Goal: Answer question/provide support: Share knowledge or assist other users

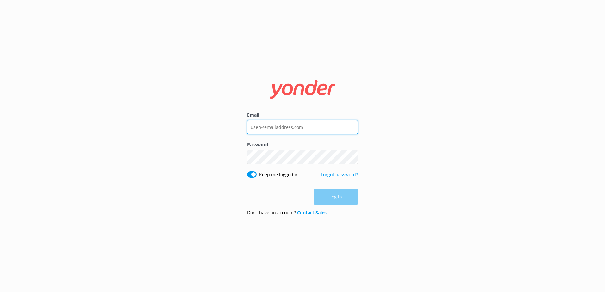
type input "[EMAIL_ADDRESS][DOMAIN_NAME]"
click at [333, 199] on div "Log in" at bounding box center [302, 197] width 111 height 16
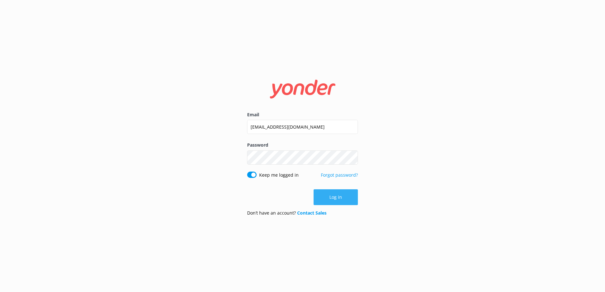
click at [330, 198] on button "Log in" at bounding box center [335, 197] width 44 height 16
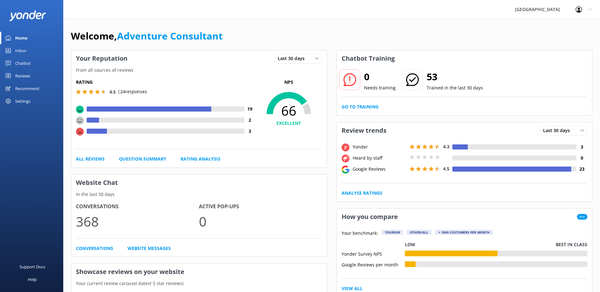
click at [27, 65] on div "Chatbot" at bounding box center [22, 63] width 15 height 13
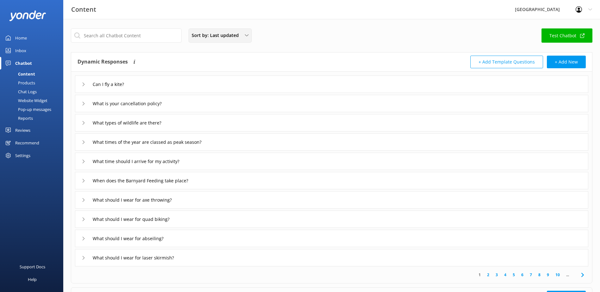
click at [213, 33] on span "Sort by: Last updated" at bounding box center [217, 35] width 51 height 7
click at [204, 52] on link "Title" at bounding box center [220, 50] width 62 height 13
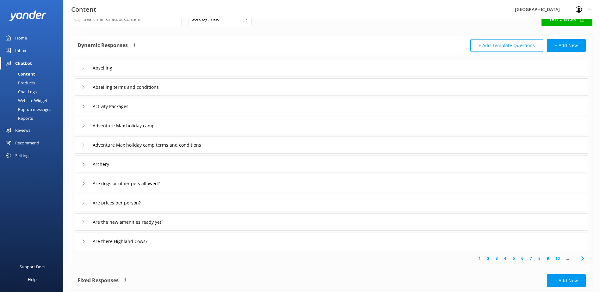
scroll to position [32, 0]
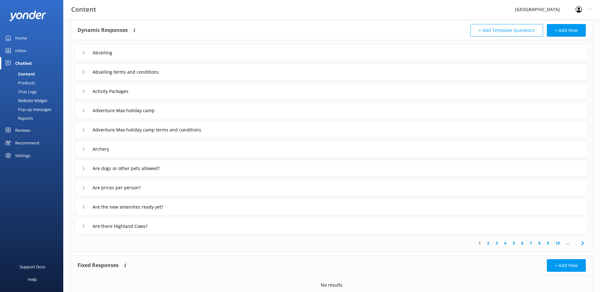
click at [488, 244] on link "2" at bounding box center [488, 243] width 9 height 6
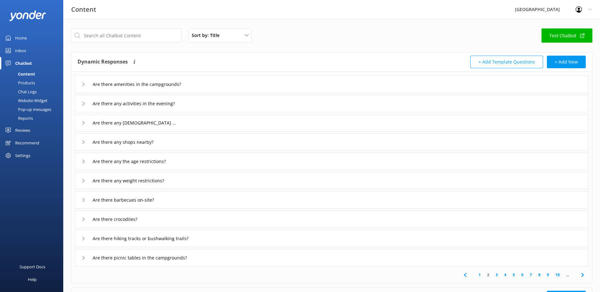
click at [479, 274] on link "1" at bounding box center [479, 275] width 9 height 6
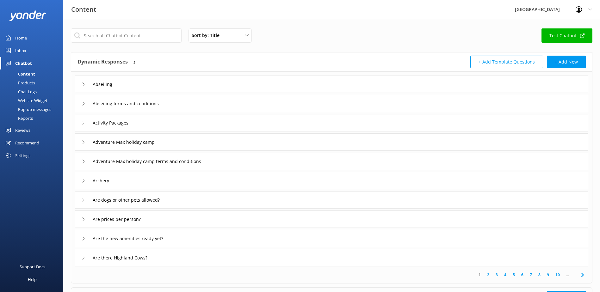
click at [488, 275] on link "2" at bounding box center [488, 275] width 9 height 6
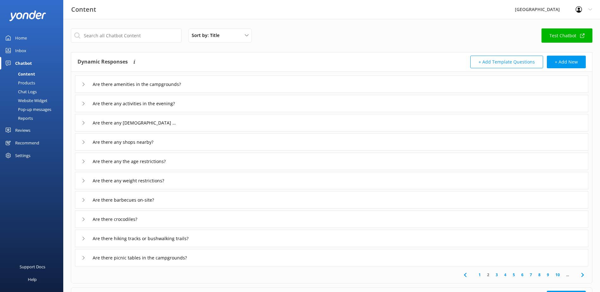
click at [210, 219] on div "Are there crocodiles?" at bounding box center [331, 219] width 513 height 17
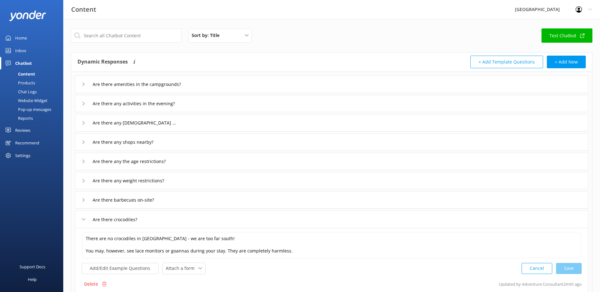
click at [171, 217] on div "Are there crocodiles?" at bounding box center [331, 219] width 513 height 17
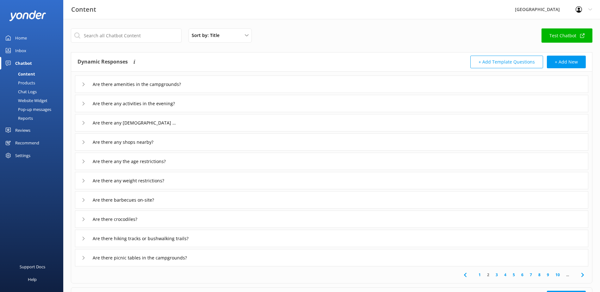
click at [496, 276] on link "3" at bounding box center [496, 275] width 9 height 6
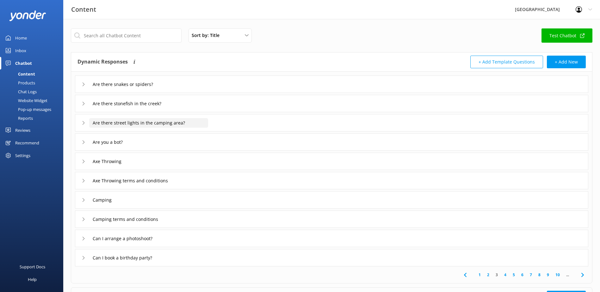
click at [119, 89] on input "Are there street lights in the camping area?" at bounding box center [128, 84] width 78 height 9
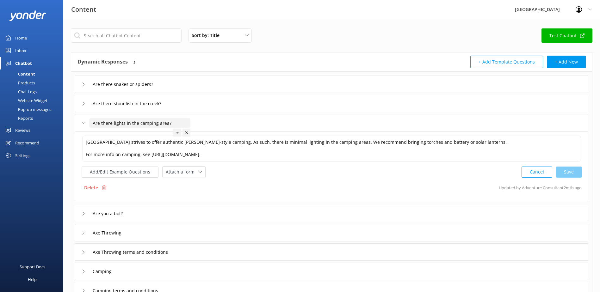
click at [570, 171] on div "Cancel Save" at bounding box center [551, 172] width 60 height 12
click at [574, 173] on div "Cancel Save" at bounding box center [551, 172] width 60 height 12
type input "Are there lights in the camping area?"
click at [177, 135] on div at bounding box center [177, 133] width 8 height 8
click at [83, 125] on icon at bounding box center [84, 123] width 4 height 4
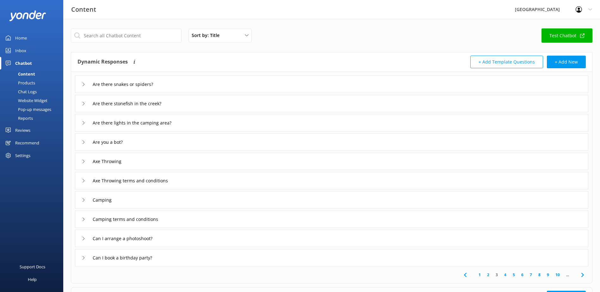
click at [505, 274] on link "4" at bounding box center [505, 275] width 9 height 6
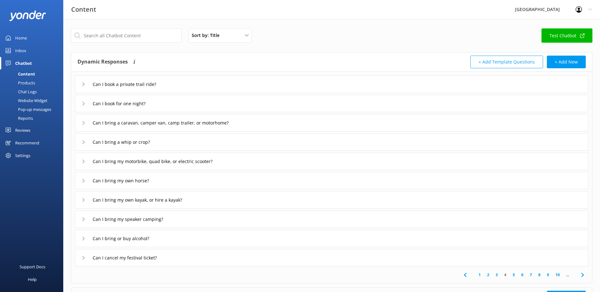
click at [184, 258] on div "Can I cancel my festival ticket?" at bounding box center [331, 257] width 513 height 17
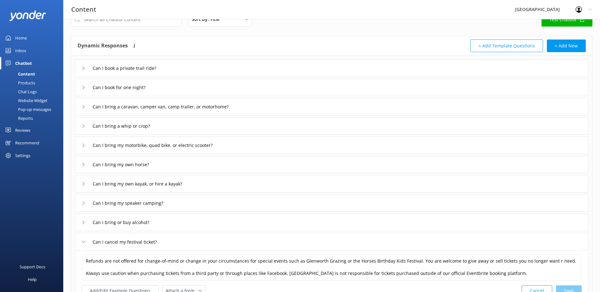
scroll to position [32, 0]
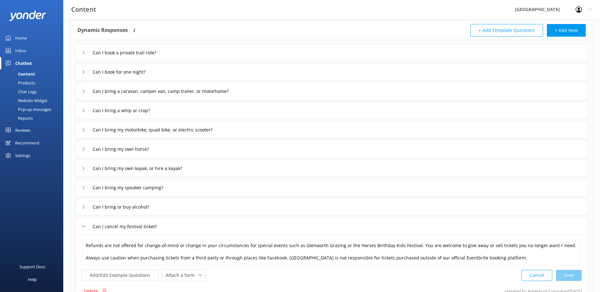
click at [199, 225] on div "Can I cancel my festival ticket?" at bounding box center [331, 226] width 513 height 17
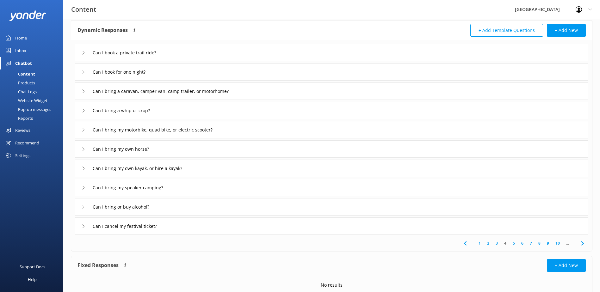
click at [514, 241] on link "5" at bounding box center [513, 243] width 9 height 6
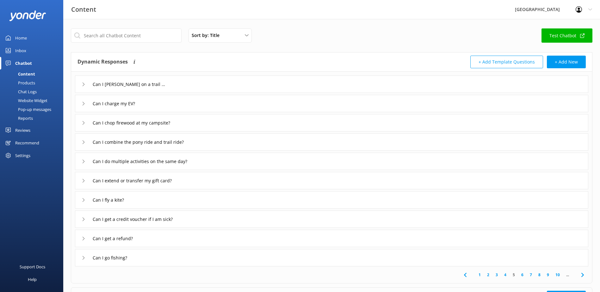
click at [523, 274] on link "6" at bounding box center [522, 275] width 9 height 6
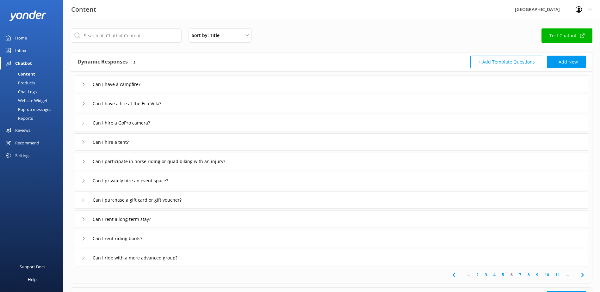
scroll to position [32, 0]
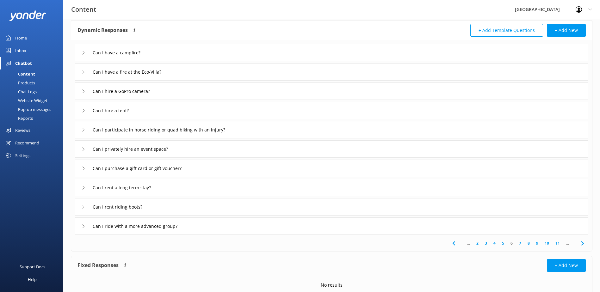
click at [520, 243] on link "7" at bounding box center [520, 243] width 9 height 6
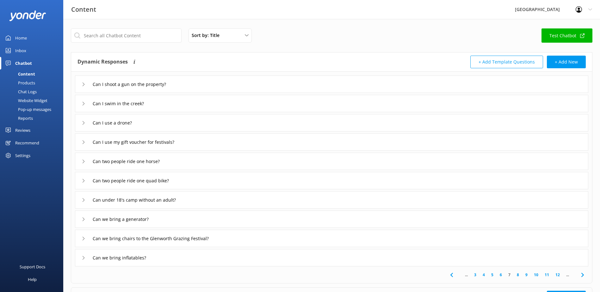
click at [212, 78] on div "Can I shoot a gun on the property?" at bounding box center [331, 84] width 513 height 17
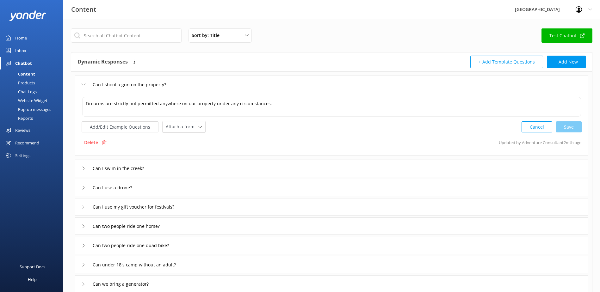
click at [212, 78] on div "Can I shoot a gun on the property?" at bounding box center [331, 84] width 513 height 17
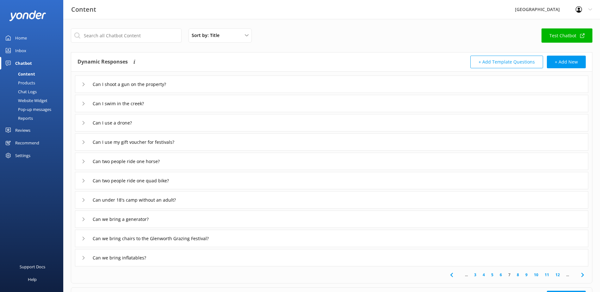
click at [163, 119] on div "Can I use a drone?" at bounding box center [331, 122] width 513 height 17
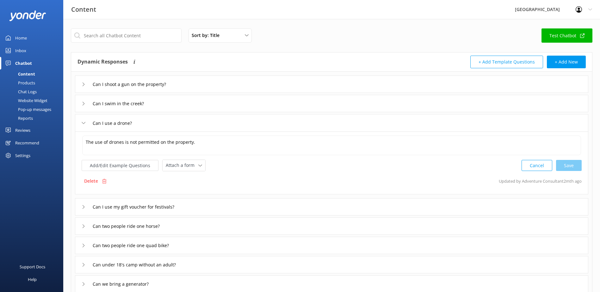
click at [163, 119] on div "Can I use a drone?" at bounding box center [331, 122] width 513 height 17
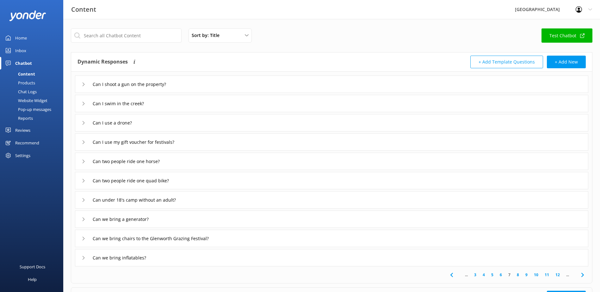
click at [163, 119] on div "Can I use a drone?" at bounding box center [331, 122] width 513 height 17
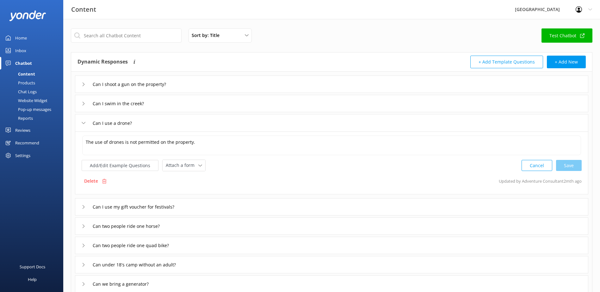
click at [172, 119] on div "Can I use a drone?" at bounding box center [331, 122] width 513 height 17
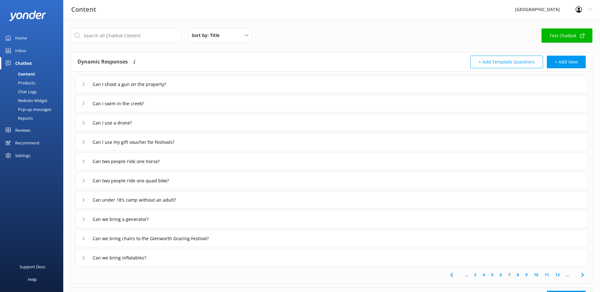
click at [204, 138] on div "Can I use my gift voucher for festivals?" at bounding box center [331, 141] width 513 height 17
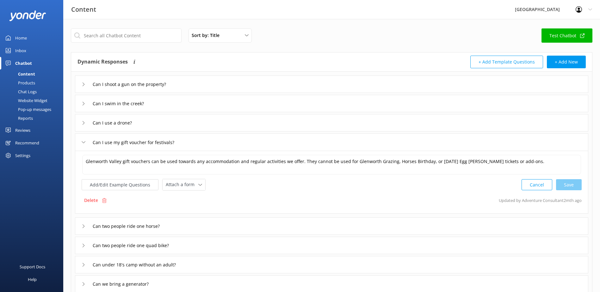
click at [213, 139] on div "Can I use my gift voucher for festivals?" at bounding box center [331, 141] width 513 height 17
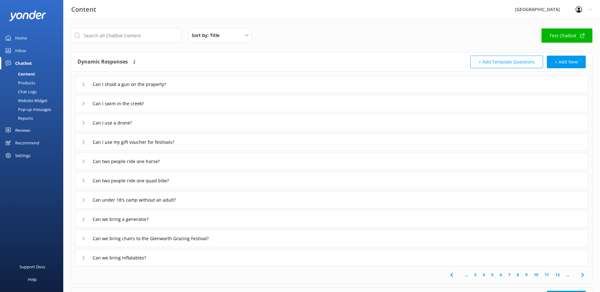
click at [208, 161] on div "Can two people ride one horse?" at bounding box center [331, 161] width 513 height 17
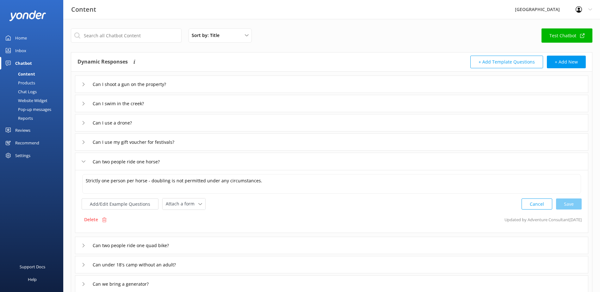
click at [225, 159] on div "Can two people ride one horse?" at bounding box center [331, 161] width 513 height 17
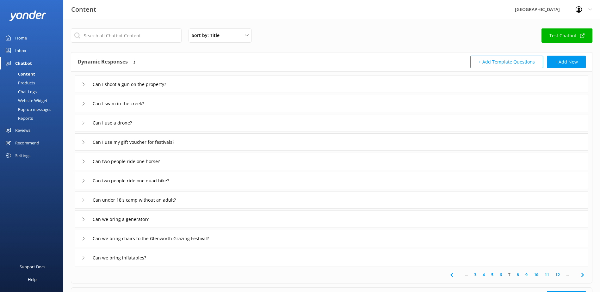
click at [205, 177] on div "Can two people ride one quad bike?" at bounding box center [331, 180] width 513 height 17
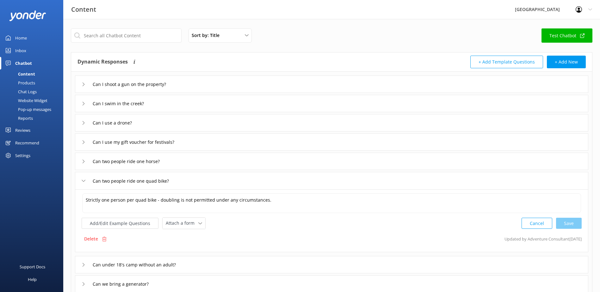
click at [197, 156] on div "Can two people ride one horse?" at bounding box center [331, 161] width 513 height 17
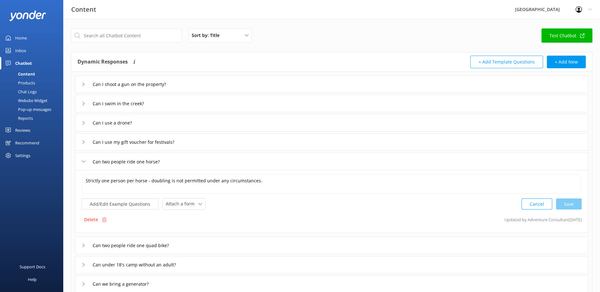
click at [189, 164] on div "Can two people ride one horse?" at bounding box center [331, 161] width 513 height 17
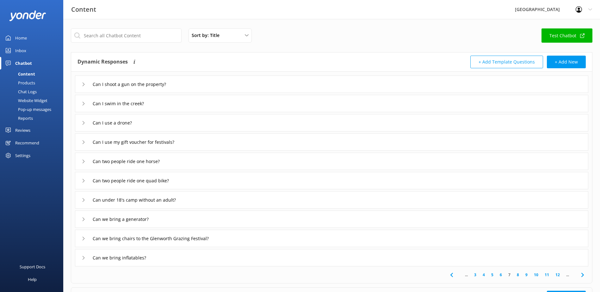
click at [175, 186] on div "Can two people ride one quad bike?" at bounding box center [331, 180] width 513 height 17
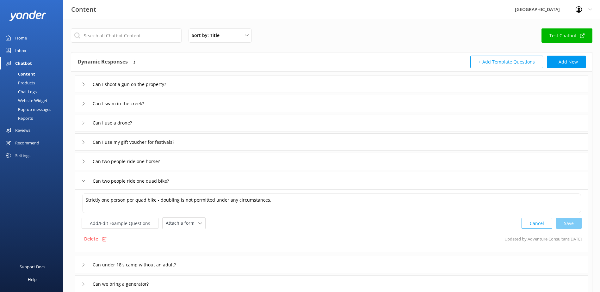
click at [193, 182] on div "Can two people ride one quad bike?" at bounding box center [331, 180] width 513 height 17
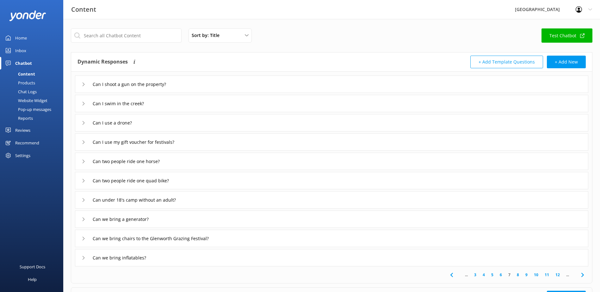
click at [194, 197] on div "Can under 18's camp without an adult?" at bounding box center [331, 199] width 513 height 17
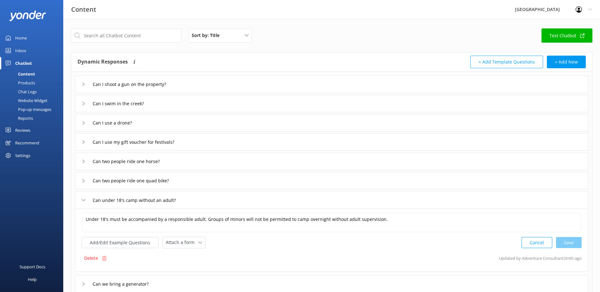
click at [194, 197] on div "Can under 18's camp without an adult?" at bounding box center [331, 199] width 513 height 17
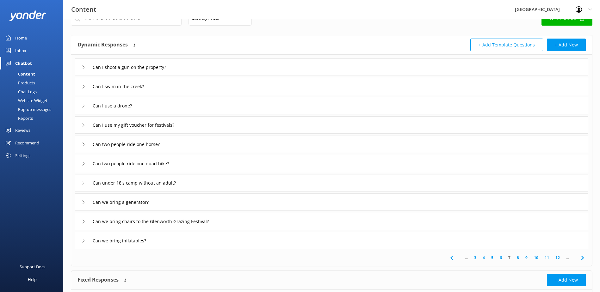
scroll to position [32, 0]
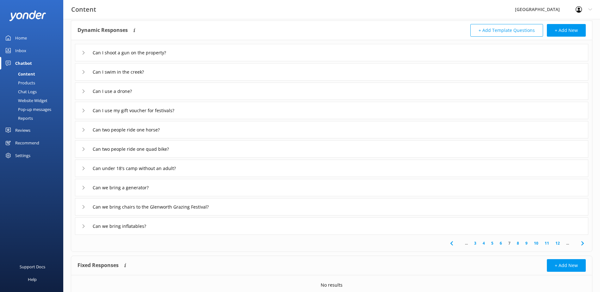
click at [239, 207] on div "Can we bring chairs to the Glenworth Grazing Festival?" at bounding box center [331, 206] width 513 height 17
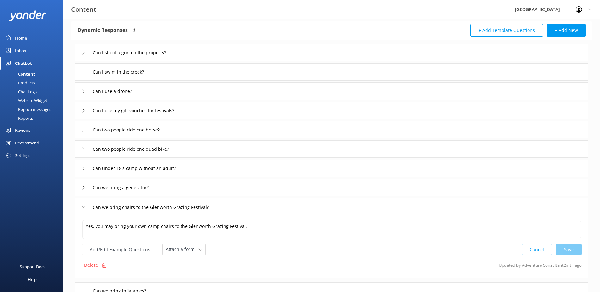
click at [239, 207] on div "Can we bring chairs to the Glenworth Grazing Festival?" at bounding box center [331, 206] width 513 height 17
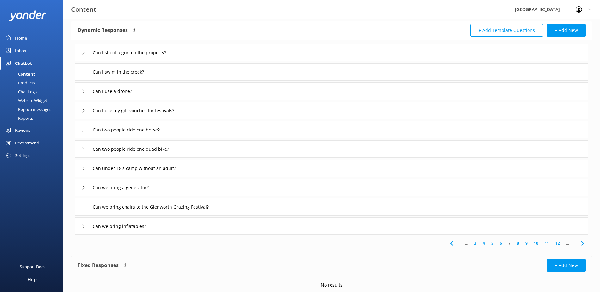
click at [260, 229] on div "Can we bring inflatables?" at bounding box center [331, 226] width 513 height 17
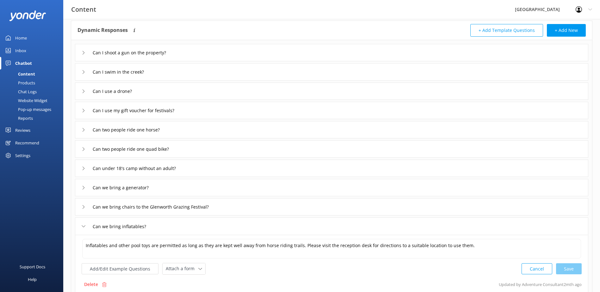
click at [264, 226] on div "Can we bring inflatables?" at bounding box center [331, 226] width 513 height 17
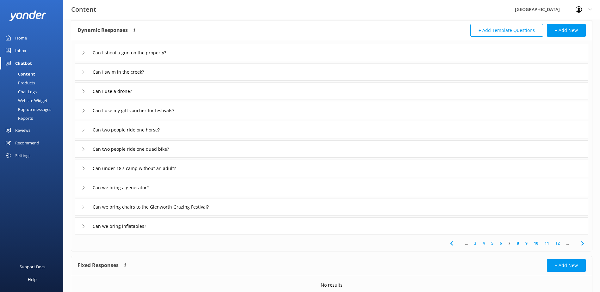
click at [518, 241] on link "8" at bounding box center [518, 243] width 9 height 6
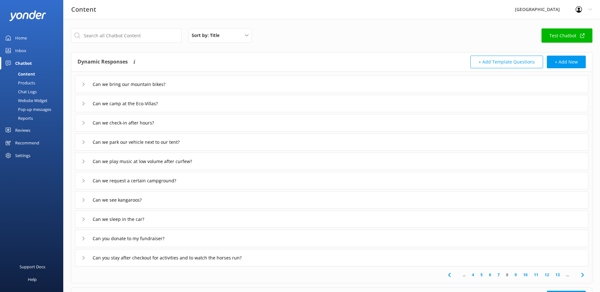
click at [221, 164] on div "Can we play music at low volume after curfew?" at bounding box center [331, 161] width 513 height 17
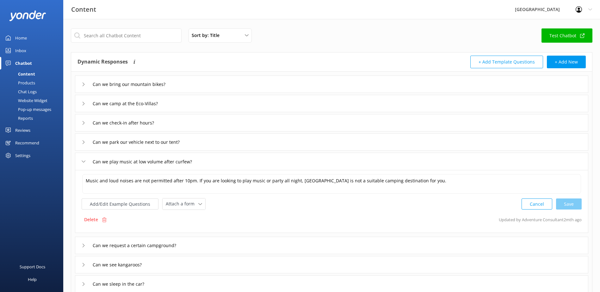
click at [221, 164] on div "Can we play music at low volume after curfew?" at bounding box center [331, 161] width 513 height 17
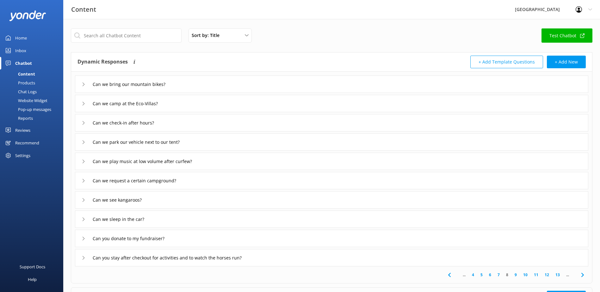
click at [211, 203] on div "Can we see kangaroos?" at bounding box center [331, 199] width 513 height 17
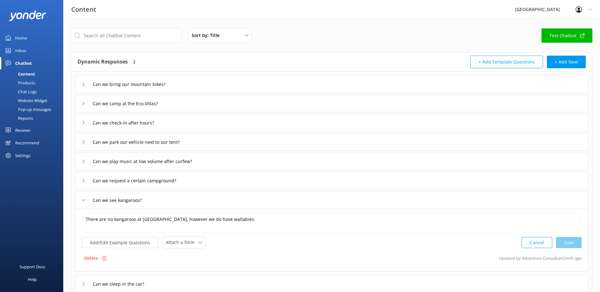
click at [194, 195] on div "Can we see kangaroos?" at bounding box center [331, 199] width 513 height 17
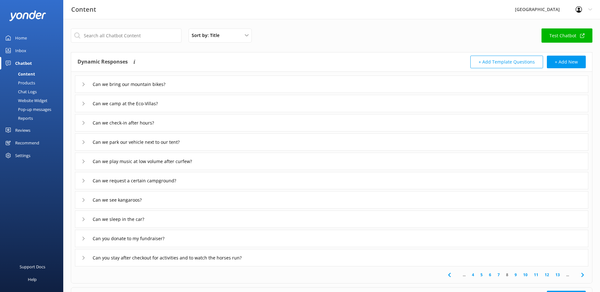
click at [186, 198] on div "Can we see kangaroos?" at bounding box center [331, 199] width 513 height 17
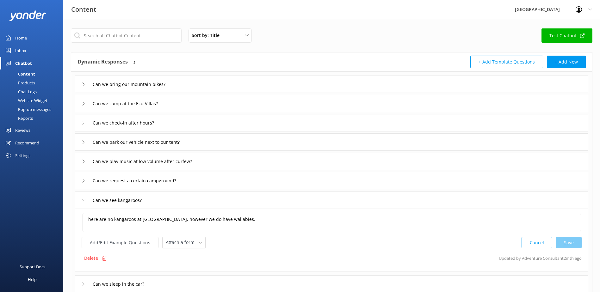
click at [182, 197] on div "Can we see kangaroos?" at bounding box center [331, 199] width 513 height 17
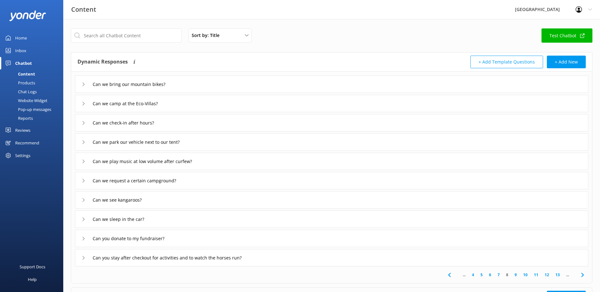
click at [202, 237] on div "Can you donate to my fundraiser?" at bounding box center [331, 238] width 513 height 17
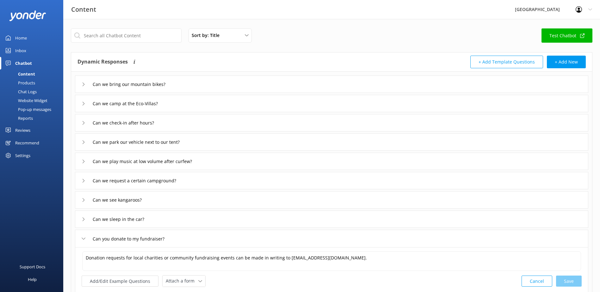
click at [203, 236] on div "Can you donate to my fundraiser?" at bounding box center [331, 238] width 513 height 17
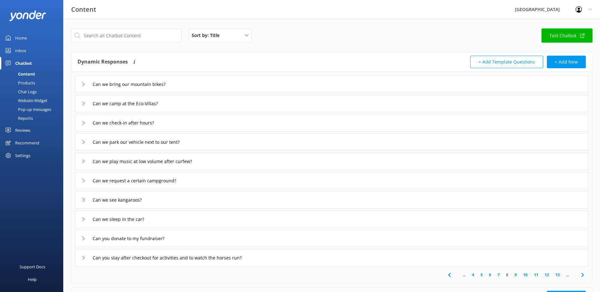
drag, startPoint x: 515, startPoint y: 274, endPoint x: 508, endPoint y: 271, distance: 7.1
click at [515, 274] on link "9" at bounding box center [515, 275] width 9 height 6
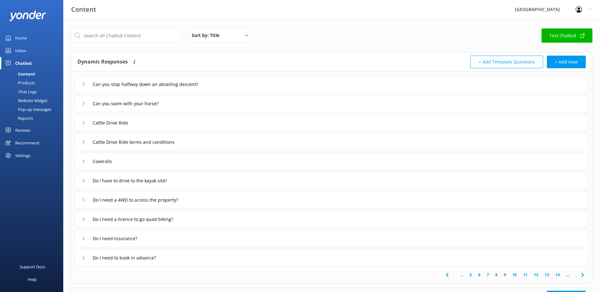
click at [201, 157] on div "Coveralls" at bounding box center [331, 161] width 513 height 17
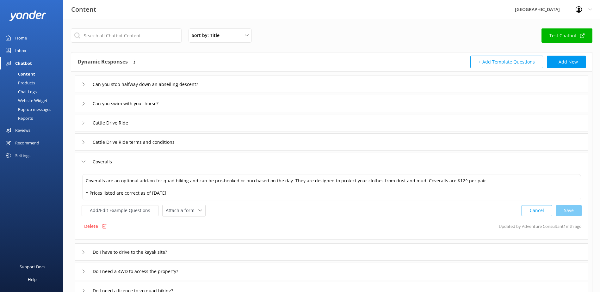
click at [203, 160] on div "Coveralls" at bounding box center [331, 161] width 513 height 17
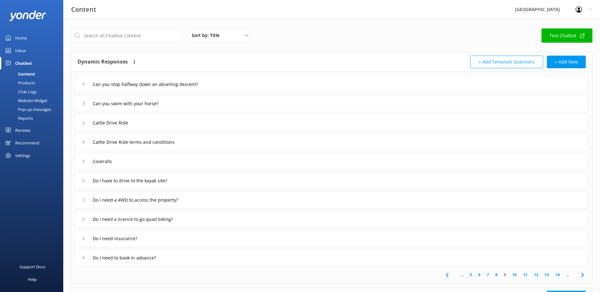
click at [218, 240] on div "Do I need insurance?" at bounding box center [331, 238] width 513 height 17
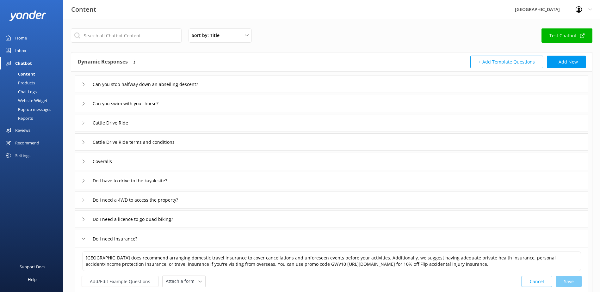
click at [222, 238] on div "Do I need insurance?" at bounding box center [331, 238] width 513 height 17
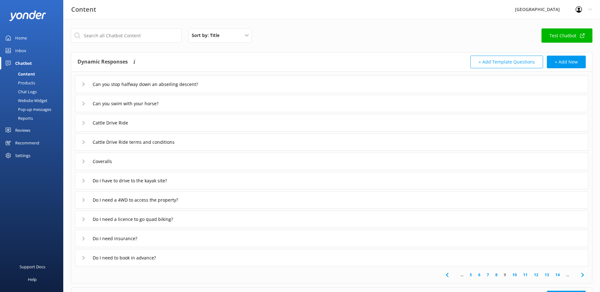
click at [222, 238] on div "Do I need insurance?" at bounding box center [331, 238] width 513 height 17
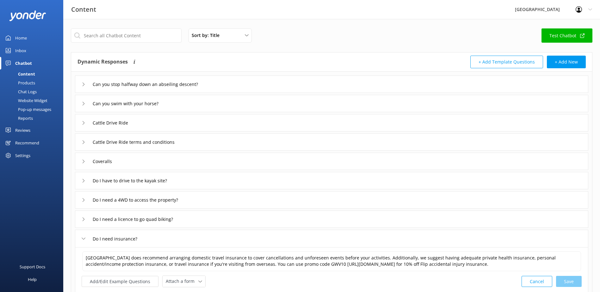
click at [222, 238] on div "Do I need insurance?" at bounding box center [331, 238] width 513 height 17
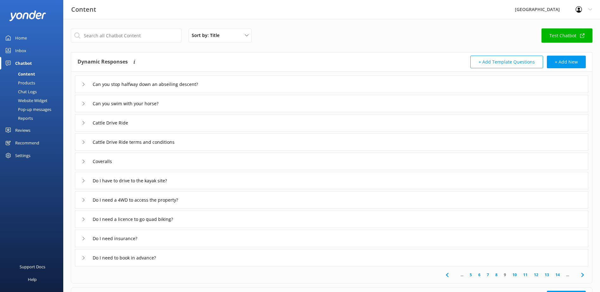
click at [515, 275] on link "10" at bounding box center [514, 275] width 11 height 6
click at [514, 275] on link "11" at bounding box center [514, 275] width 11 height 6
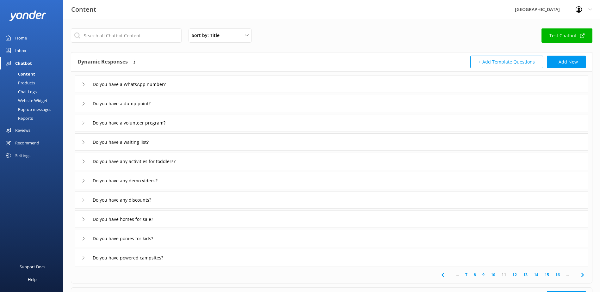
click at [514, 274] on link "12" at bounding box center [514, 275] width 11 height 6
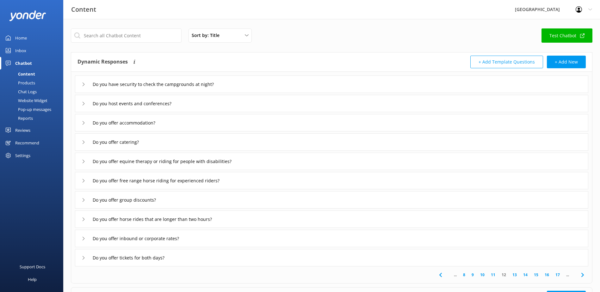
click at [515, 274] on link "13" at bounding box center [514, 275] width 11 height 6
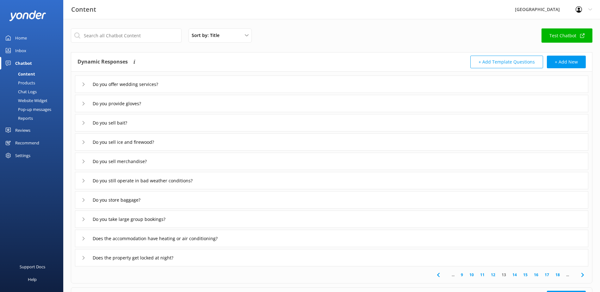
click at [516, 275] on link "14" at bounding box center [514, 275] width 11 height 6
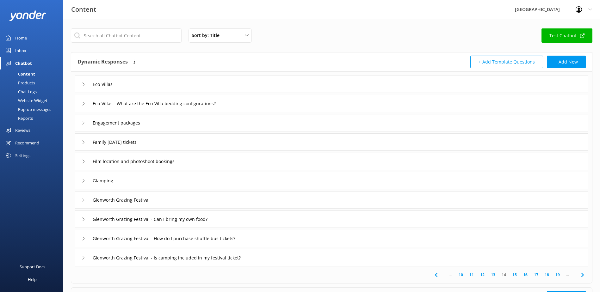
click at [210, 145] on div "Family [DATE] tickets" at bounding box center [331, 141] width 513 height 17
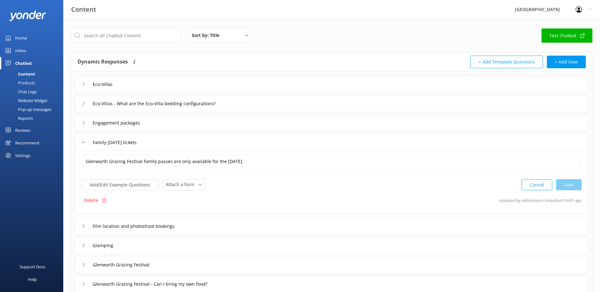
click at [214, 143] on div "Family [DATE] tickets" at bounding box center [331, 141] width 513 height 17
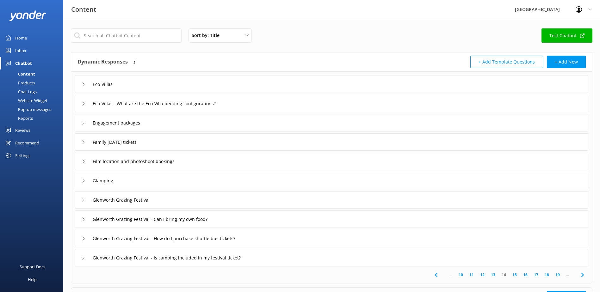
drag, startPoint x: 279, startPoint y: 257, endPoint x: 287, endPoint y: 257, distance: 8.2
click at [280, 257] on div "Glenworth Grazing Festival - Is camping included in my festival ticket?" at bounding box center [331, 257] width 513 height 17
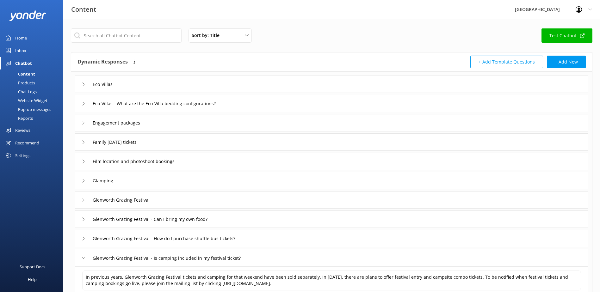
click at [291, 257] on div "Glenworth Grazing Festival - Is camping included in my festival ticket?" at bounding box center [331, 257] width 513 height 17
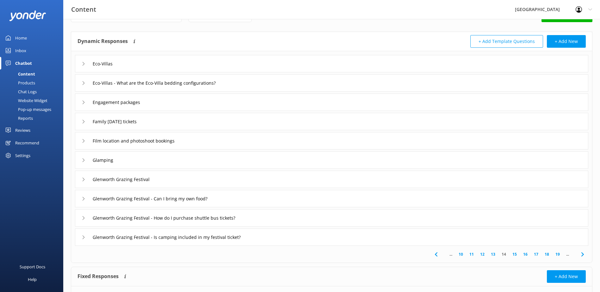
scroll to position [32, 0]
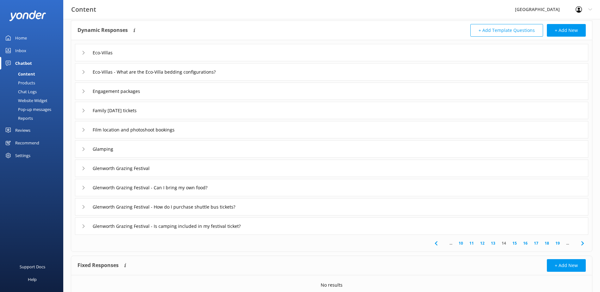
click at [514, 243] on link "15" at bounding box center [514, 243] width 11 height 6
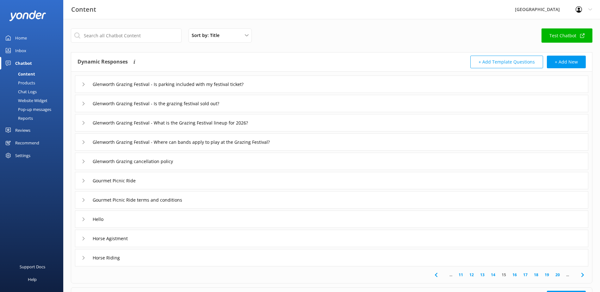
click at [282, 85] on div "Glenworth Grazing Festival - Is parking included with my festival ticket?" at bounding box center [331, 84] width 513 height 17
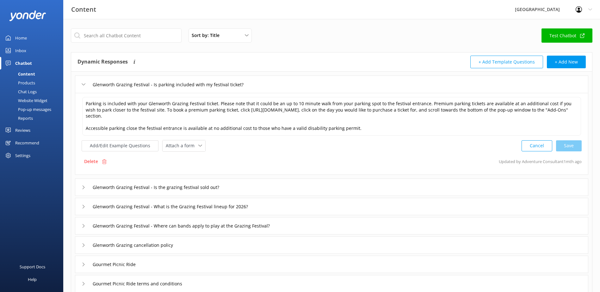
click at [286, 85] on div "Glenworth Grazing Festival - Is parking included with my festival ticket?" at bounding box center [331, 84] width 513 height 17
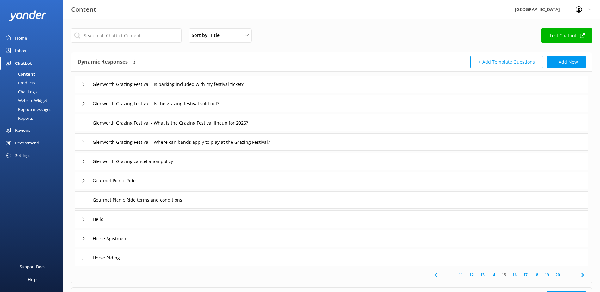
click at [271, 107] on div "Glenworth Grazing Festival - Is the grazing festival sold out?" at bounding box center [331, 103] width 513 height 17
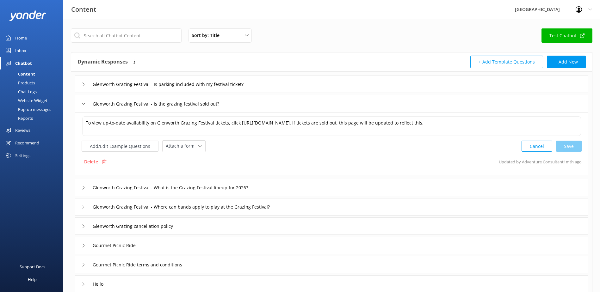
click at [272, 106] on div "Glenworth Grazing Festival - Is the grazing festival sold out?" at bounding box center [331, 103] width 513 height 17
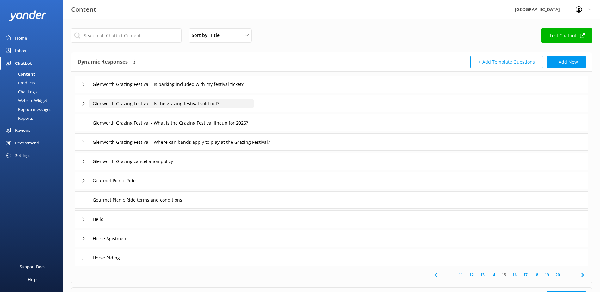
click at [167, 89] on input "Glenworth Grazing Festival - Is the grazing festival sold out?" at bounding box center [185, 84] width 192 height 9
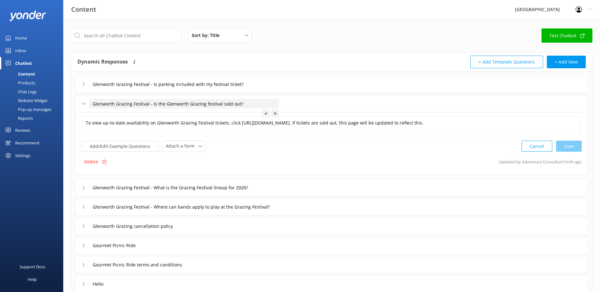
click at [206, 106] on input "Glenworth Grazing Festival - Is the Glenworth Grazing festival sold out?" at bounding box center [184, 103] width 190 height 9
type input "Glenworth Grazing Festival - Is the Glenworth Grazing Festival sold out?"
click at [268, 114] on div at bounding box center [266, 113] width 8 height 8
click at [281, 89] on input "Glenworth Grazing Festival - Where can bands apply to play at the Grazing Festi…" at bounding box center [185, 84] width 192 height 9
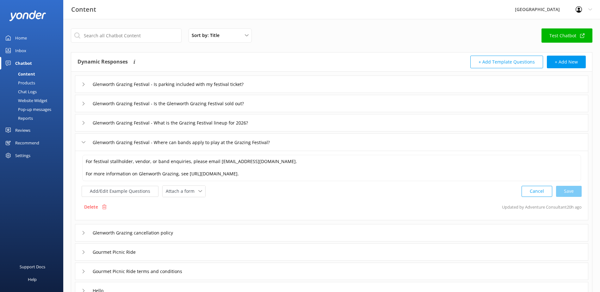
click at [217, 237] on div "Glenworth Grazing cancellation policy" at bounding box center [331, 232] width 513 height 17
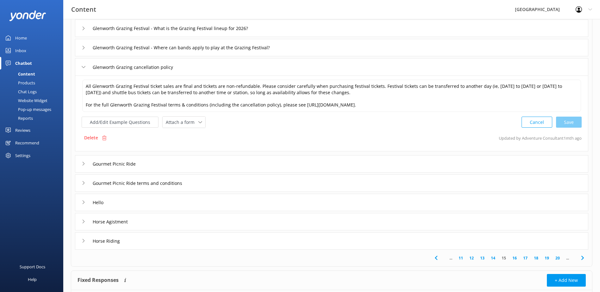
scroll to position [95, 0]
click at [191, 205] on div "Hello" at bounding box center [331, 202] width 513 height 17
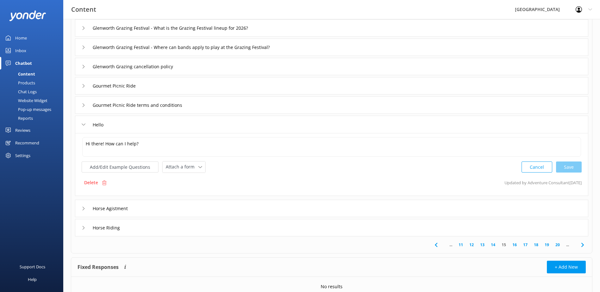
click at [515, 245] on link "16" at bounding box center [514, 245] width 11 height 6
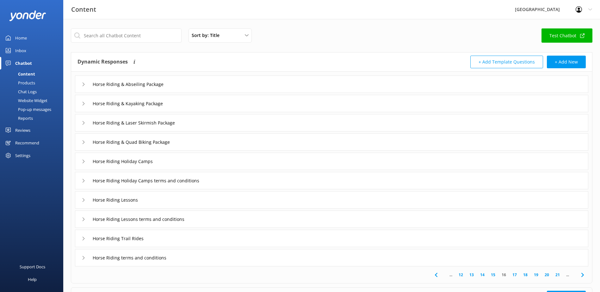
click at [492, 274] on link "15" at bounding box center [493, 275] width 11 height 6
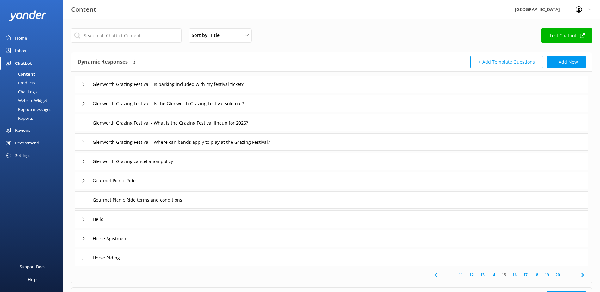
click at [516, 275] on link "16" at bounding box center [514, 275] width 11 height 6
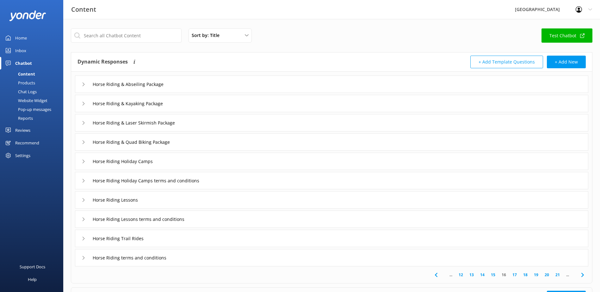
click at [514, 274] on link "17" at bounding box center [514, 275] width 11 height 6
click at [197, 87] on div "Horse riding weight limit" at bounding box center [331, 84] width 513 height 17
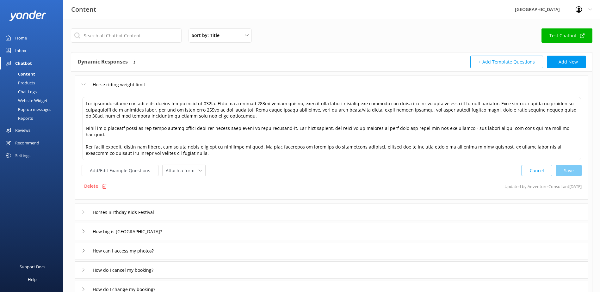
click at [209, 85] on div "Horse riding weight limit" at bounding box center [331, 84] width 513 height 17
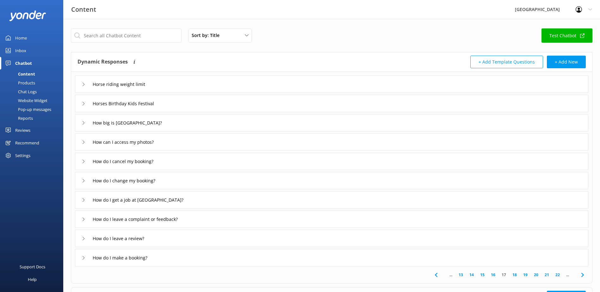
click at [195, 98] on div "Horses Birthday Kids Festival" at bounding box center [331, 103] width 513 height 17
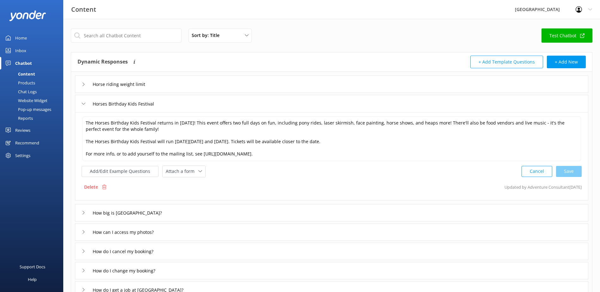
click at [196, 99] on div "Horses Birthday Kids Festival" at bounding box center [331, 103] width 513 height 17
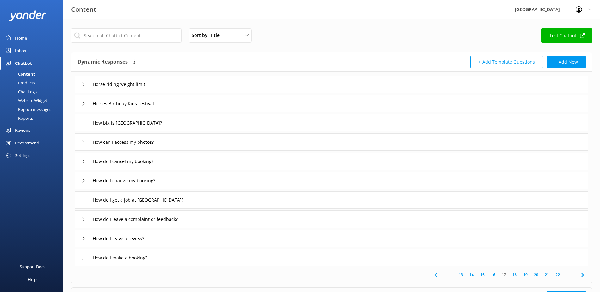
click at [515, 273] on link "18" at bounding box center [514, 275] width 11 height 6
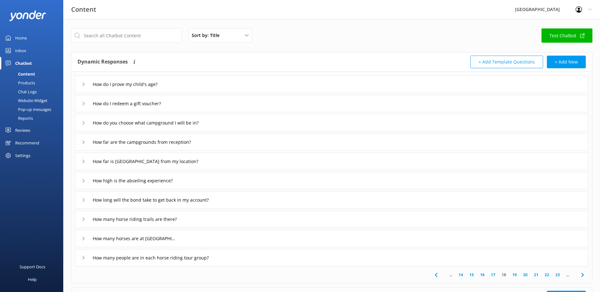
click at [514, 276] on link "19" at bounding box center [514, 275] width 11 height 6
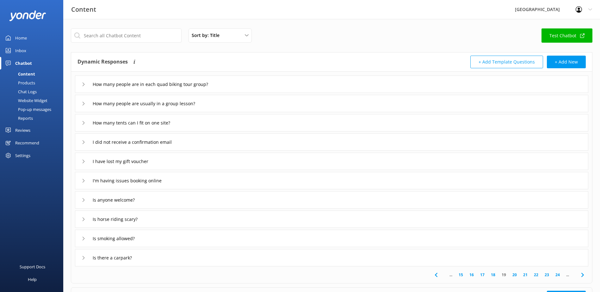
click at [513, 274] on link "20" at bounding box center [514, 275] width 11 height 6
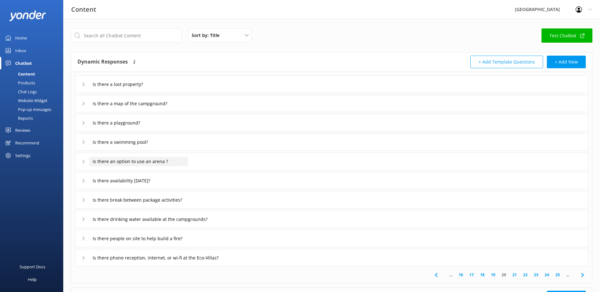
click at [160, 89] on input "Is there an option to use an arena ?" at bounding box center [124, 84] width 71 height 9
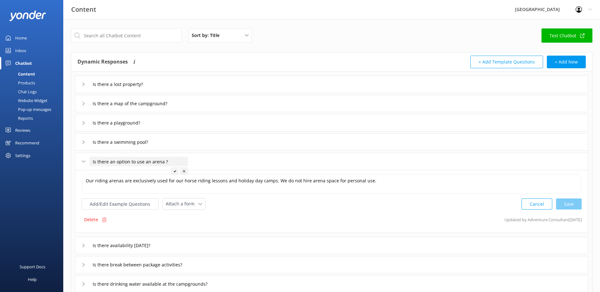
click at [163, 161] on input "Is there an option to use an arena ?" at bounding box center [138, 161] width 99 height 9
type input "Is there an option to use an arena?"
click at [173, 174] on div at bounding box center [172, 171] width 8 height 8
click at [83, 162] on use at bounding box center [83, 162] width 3 height 2
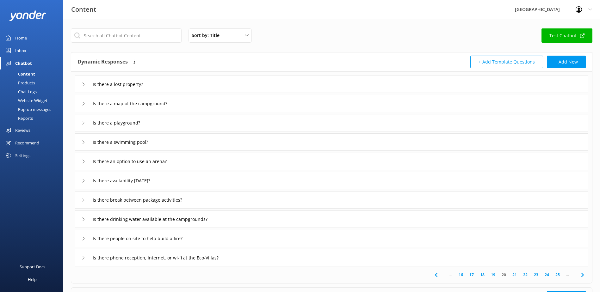
click at [514, 274] on link "21" at bounding box center [514, 275] width 11 height 6
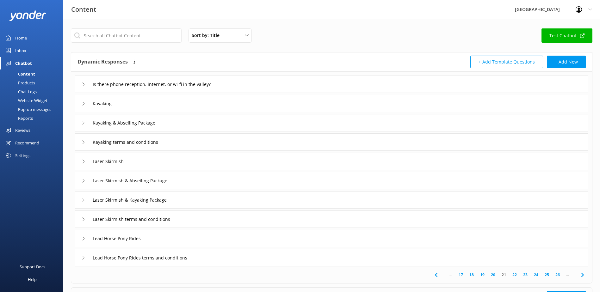
click at [514, 273] on link "22" at bounding box center [514, 275] width 11 height 6
click at [514, 275] on link "23" at bounding box center [514, 275] width 11 height 6
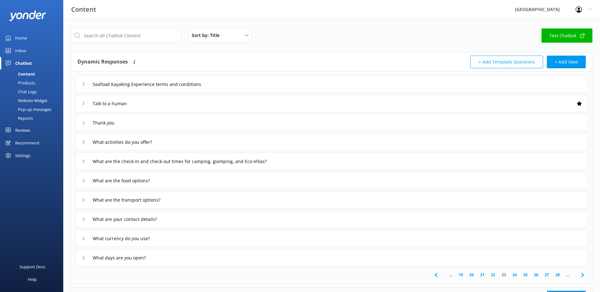
click at [515, 276] on link "24" at bounding box center [514, 275] width 11 height 6
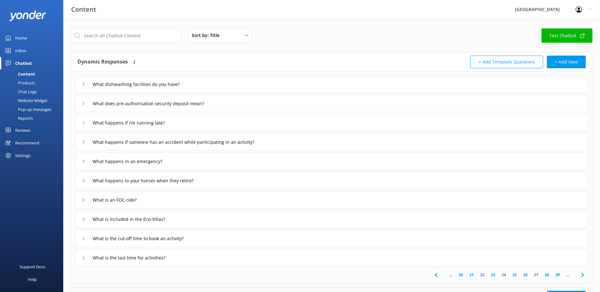
click at [514, 274] on link "25" at bounding box center [514, 275] width 11 height 6
click at [512, 277] on link "26" at bounding box center [514, 275] width 11 height 6
click at [200, 217] on div "Whats included in camping price" at bounding box center [331, 219] width 513 height 17
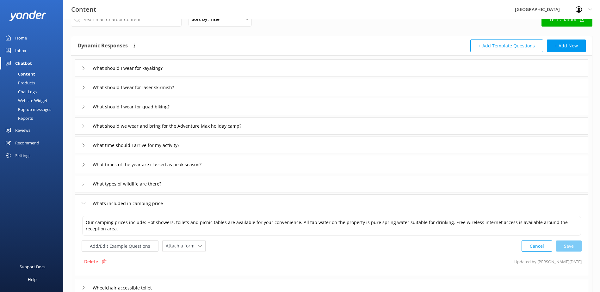
scroll to position [32, 0]
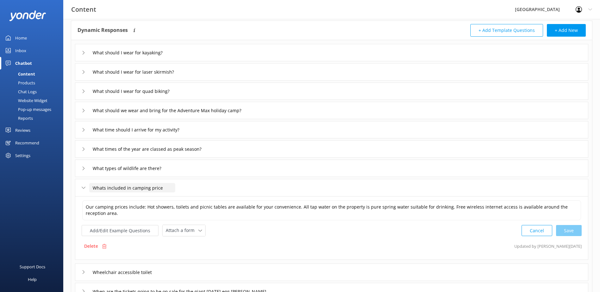
click at [103, 188] on input "Whats included in camping price" at bounding box center [132, 187] width 86 height 9
click at [165, 186] on input "What's included in camping price" at bounding box center [133, 187] width 89 height 9
drag, startPoint x: 172, startPoint y: 187, endPoint x: -51, endPoint y: 190, distance: 222.7
click at [0, 190] on html "Content Glenworth Valley Profile Settings Logout Home Inbox Chatbot Content Pro…" at bounding box center [300, 175] width 600 height 415
type input "What's included in camping price?"
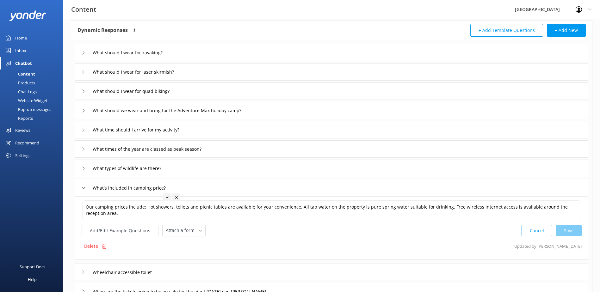
click at [166, 197] on icon at bounding box center [167, 197] width 3 height 3
click at [121, 233] on button "Add/Edit Example Questions" at bounding box center [120, 230] width 77 height 11
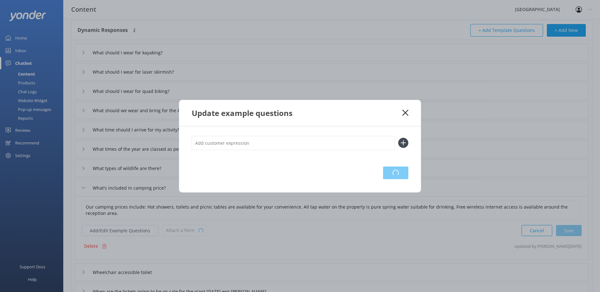
click at [227, 145] on input "text" at bounding box center [293, 143] width 203 height 14
type input "what does the campsite fee cover?"
click at [403, 144] on icon at bounding box center [403, 143] width 10 height 10
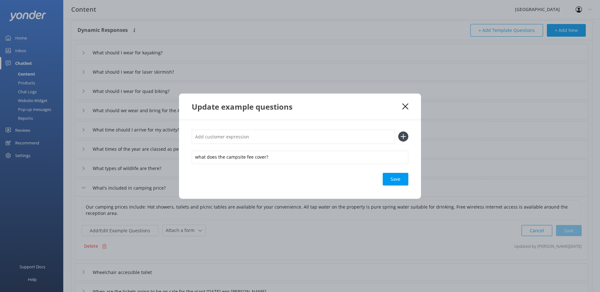
click at [238, 139] on input "text" at bounding box center [293, 137] width 203 height 14
type input "campsite fee"
click at [404, 133] on icon at bounding box center [403, 137] width 10 height 10
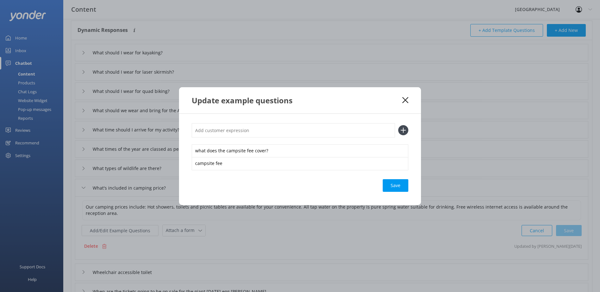
click at [254, 136] on input "text" at bounding box center [293, 130] width 203 height 14
type input "site fee"
click at [401, 130] on use at bounding box center [403, 130] width 5 height 5
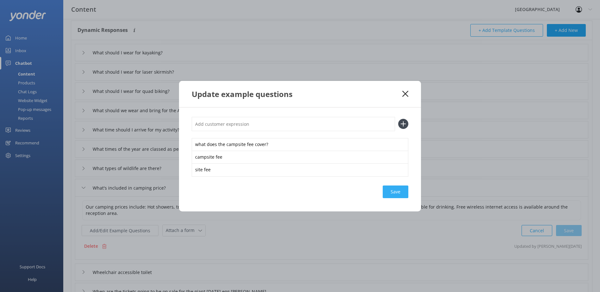
click at [397, 189] on div "Save" at bounding box center [396, 192] width 26 height 13
click at [413, 95] on div "Update example questions" at bounding box center [300, 94] width 242 height 26
click at [408, 92] on icon at bounding box center [405, 94] width 6 height 6
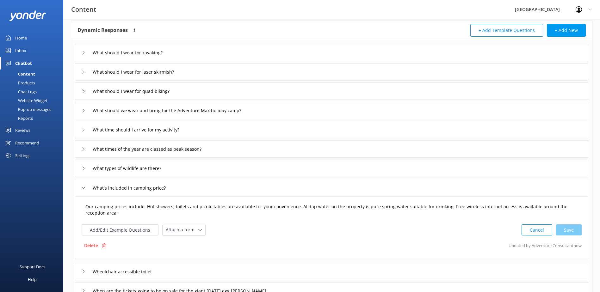
click at [106, 211] on textarea "Our camping prices include: Hot showers, toilets and picnic tables are availabl…" at bounding box center [331, 210] width 499 height 20
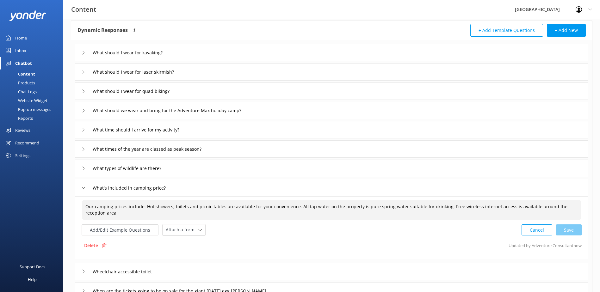
drag, startPoint x: 107, startPoint y: 215, endPoint x: 35, endPoint y: 197, distance: 73.9
click at [35, 197] on div "Content Glenworth Valley Profile Settings Logout Home Inbox Chatbot Content Pro…" at bounding box center [300, 185] width 600 height 396
click at [124, 215] on textarea "Our camping prices include: Hot showers, toilets and picnic tables are availabl…" at bounding box center [331, 210] width 499 height 20
click at [83, 206] on textarea "Our camping prices include: Hot showers, toilets and picnic tables are availabl…" at bounding box center [331, 210] width 499 height 20
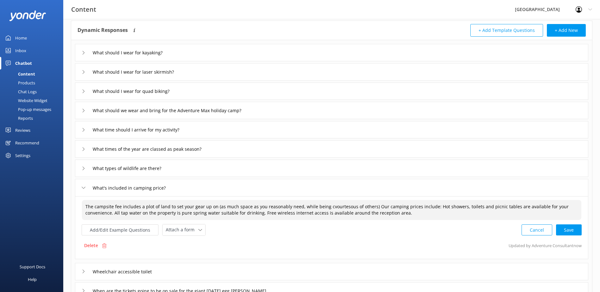
click at [330, 206] on textarea "The campsite fee includes a plot of land to set your gear up on (as much space …" at bounding box center [331, 210] width 499 height 20
click at [367, 207] on textarea "The campsite fee includes a plot of land to set your gear up on (as much space …" at bounding box center [331, 210] width 499 height 20
click at [385, 207] on textarea "The campsite fee includes a plot of land to set your gear up on (as much space …" at bounding box center [331, 210] width 499 height 20
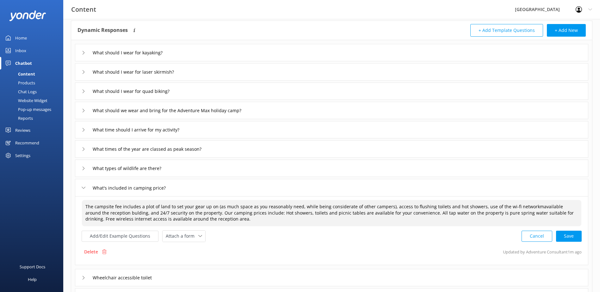
click at [529, 207] on textarea "The campsite fee includes a plot of land to set your gear up on (as much space …" at bounding box center [331, 213] width 499 height 26
click at [388, 206] on textarea "The campsite fee includes a plot of land to set your gear up on (as much space …" at bounding box center [331, 213] width 499 height 26
click at [390, 204] on textarea "The campsite fee includes a plot of land to set your gear up on (as much space …" at bounding box center [331, 213] width 499 height 26
drag, startPoint x: 257, startPoint y: 213, endPoint x: 270, endPoint y: 218, distance: 13.9
click at [270, 218] on textarea "The campsite fee includes a plot of land to set your gear up on (as much space …" at bounding box center [331, 213] width 499 height 26
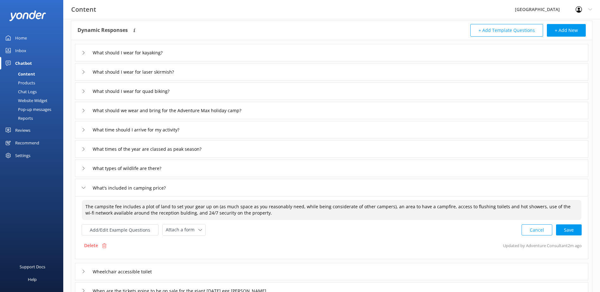
click at [274, 213] on textarea "The campsite fee includes a plot of land to set your gear up on (as much space …" at bounding box center [331, 210] width 499 height 20
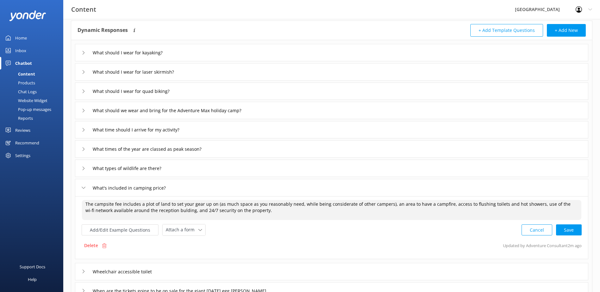
scroll to position [0, 0]
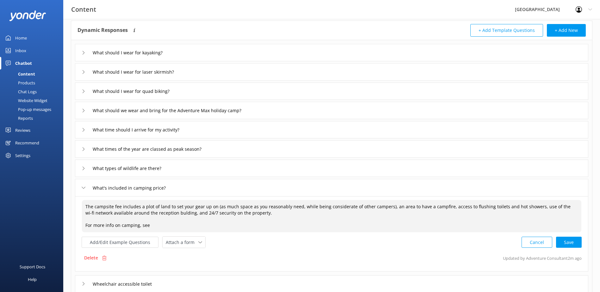
paste textarea "[URL][DOMAIN_NAME]"
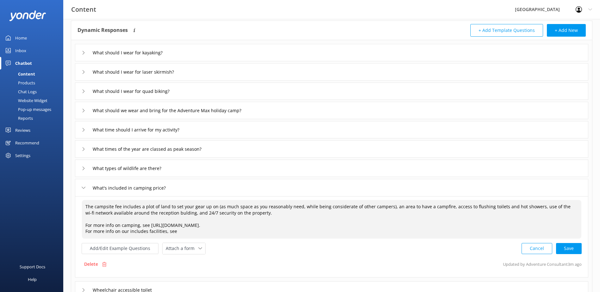
click at [172, 214] on textarea "The campsite fee includes a plot of land to set your gear up on (as much space …" at bounding box center [331, 219] width 499 height 39
drag, startPoint x: 191, startPoint y: 233, endPoint x: 69, endPoint y: 232, distance: 122.4
click at [69, 232] on div "Sort by: Title Title Last updated Test Chatbot Dynamic Responses Dynamic respon…" at bounding box center [331, 194] width 537 height 414
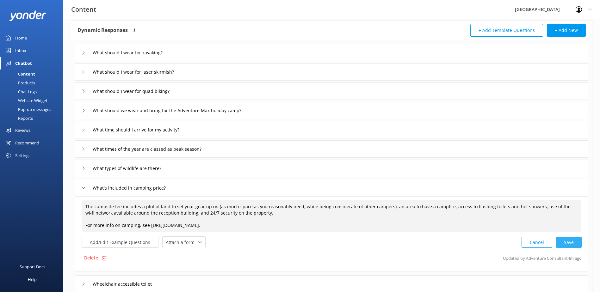
click at [570, 243] on div "Cancel Save" at bounding box center [551, 243] width 60 height 12
type textarea "The campsite fee includes a plot of land to set your gear up on (as much space …"
